Goal: Information Seeking & Learning: Find specific fact

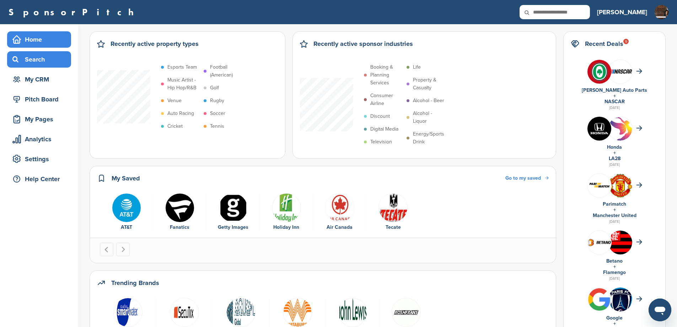
click at [42, 60] on div "Search" at bounding box center [41, 59] width 60 height 13
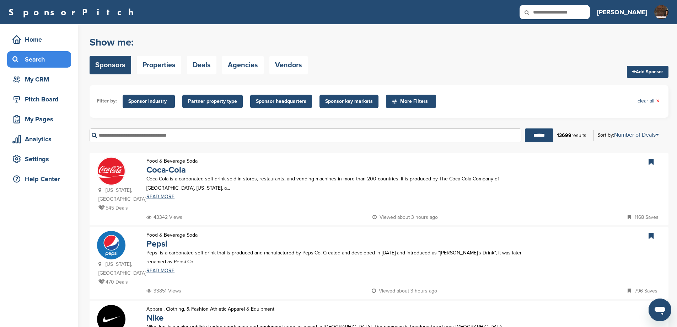
click at [169, 100] on span "Sponsor industry" at bounding box center [148, 101] width 41 height 8
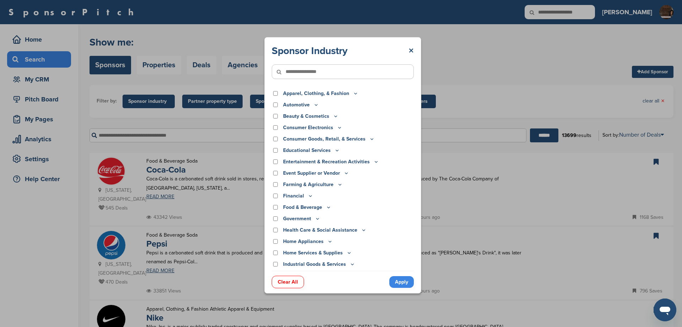
scroll to position [147, 0]
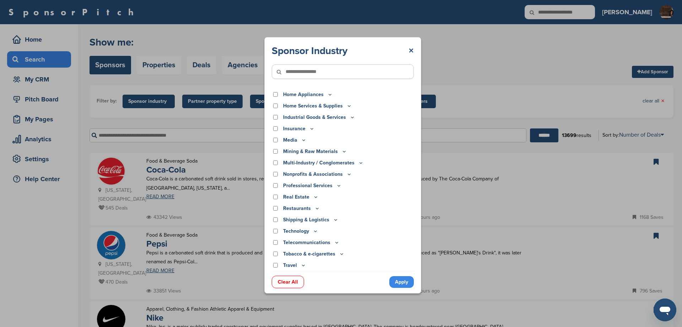
click at [305, 266] on icon at bounding box center [303, 265] width 2 height 1
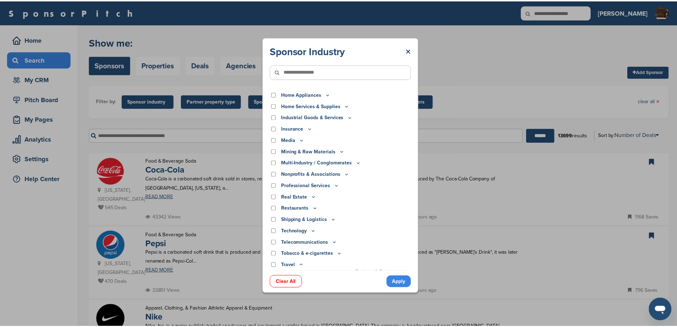
scroll to position [222, 0]
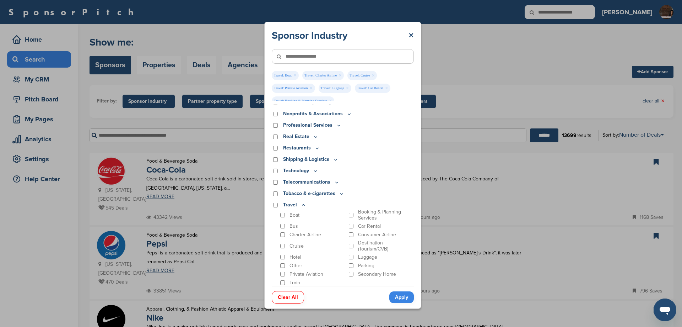
click at [399, 293] on link "Apply" at bounding box center [402, 297] width 25 height 12
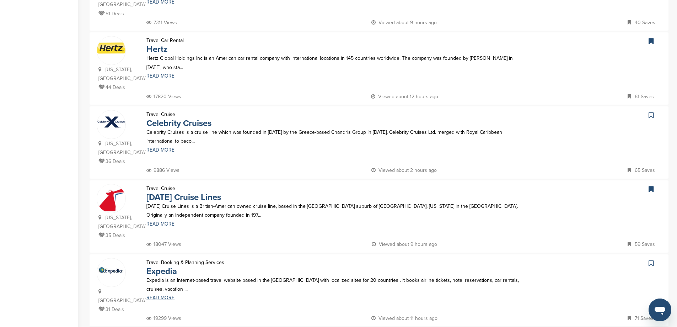
scroll to position [664, 0]
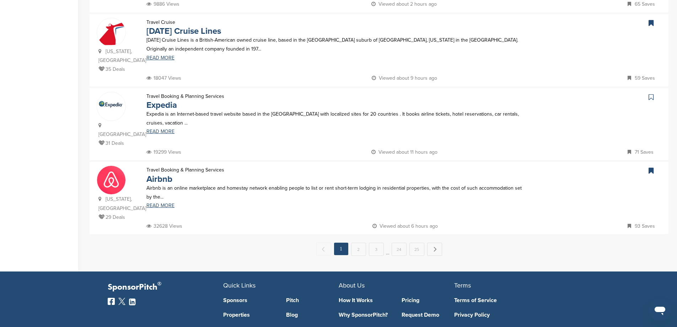
click at [360, 242] on link "2" at bounding box center [358, 248] width 15 height 13
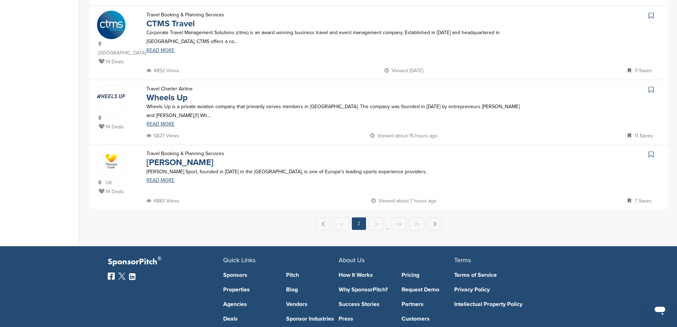
scroll to position [747, 0]
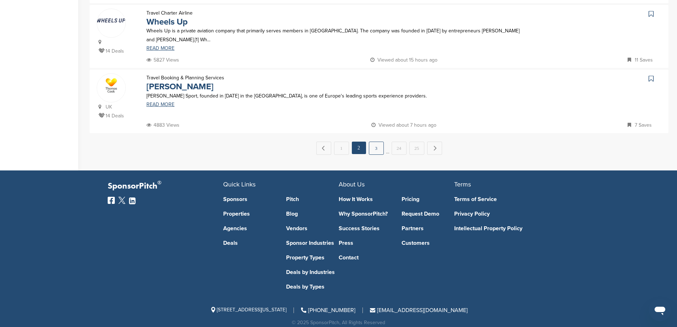
click at [377, 141] on link "3" at bounding box center [376, 147] width 15 height 13
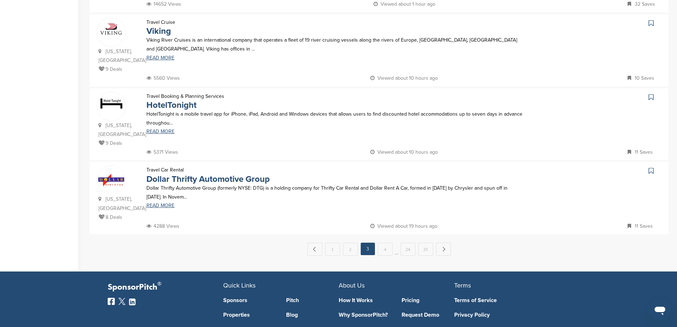
scroll to position [0, 0]
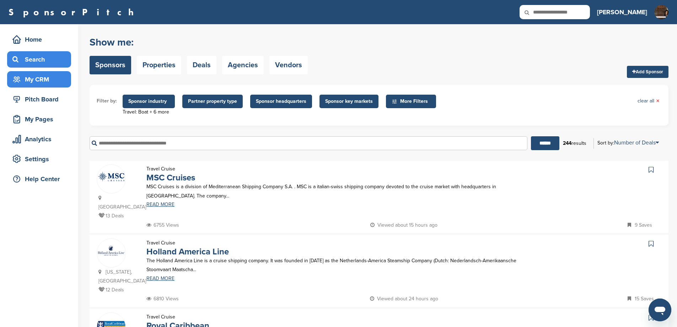
click at [49, 80] on div "My CRM" at bounding box center [41, 79] width 60 height 13
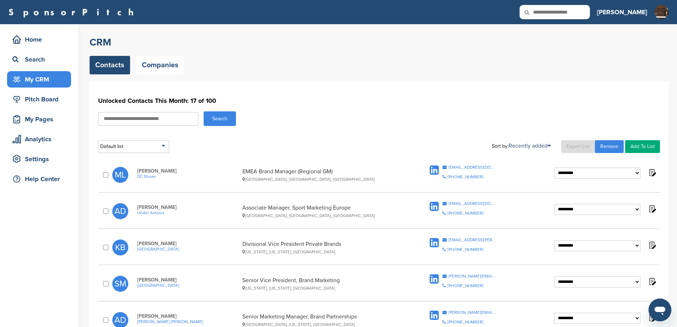
click at [145, 118] on input "text" at bounding box center [148, 119] width 100 height 14
click at [39, 56] on div "Search" at bounding box center [41, 59] width 60 height 13
click at [160, 61] on link "Companies" at bounding box center [160, 65] width 48 height 18
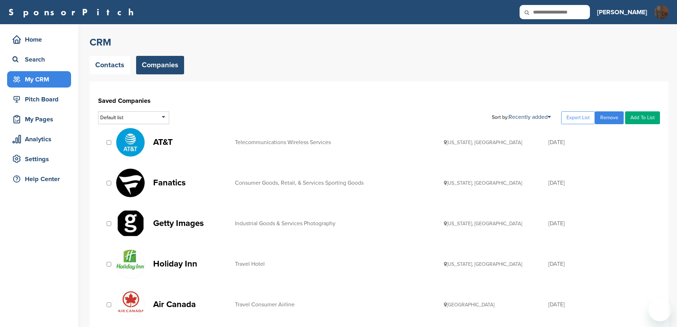
click at [48, 83] on div "My CRM" at bounding box center [41, 79] width 60 height 13
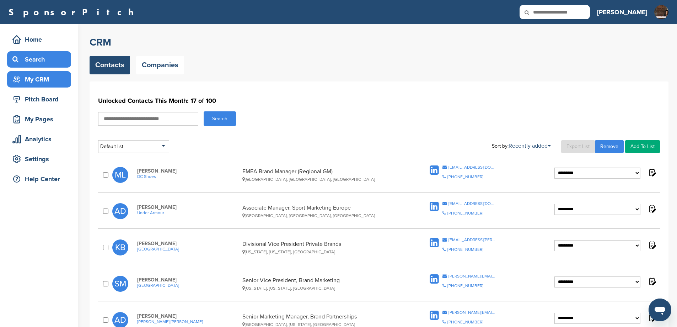
click at [42, 55] on div "Search" at bounding box center [41, 59] width 60 height 13
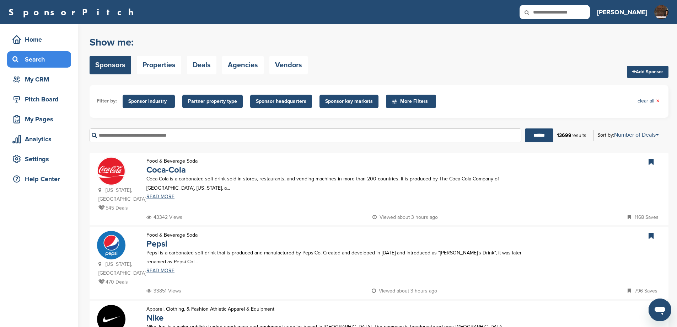
click at [163, 142] on input "text" at bounding box center [306, 135] width 432 height 14
type input "*******"
click at [525, 128] on input "******" at bounding box center [539, 135] width 28 height 14
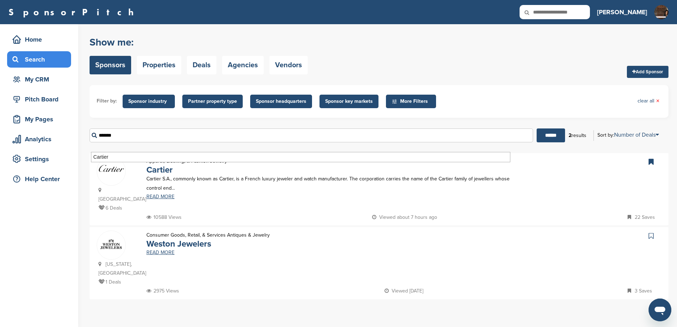
click at [107, 174] on img at bounding box center [111, 168] width 28 height 11
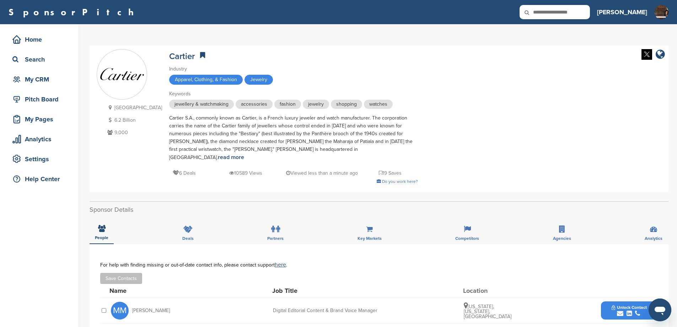
scroll to position [166, 0]
